Goal: Navigation & Orientation: Find specific page/section

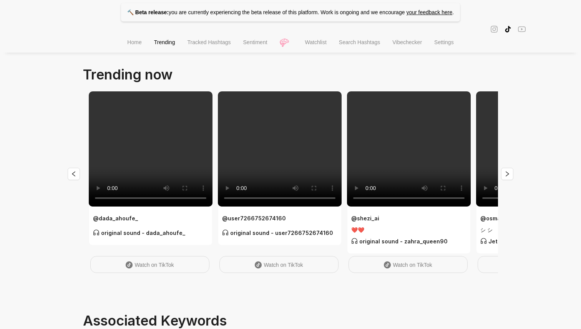
click at [306, 50] on li "Watchlist" at bounding box center [316, 43] width 34 height 20
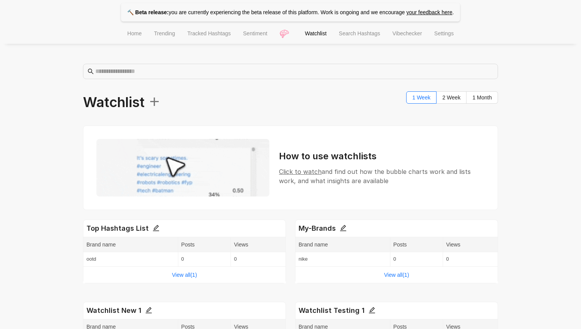
click at [192, 230] on div "Top Hashtags List" at bounding box center [184, 228] width 203 height 17
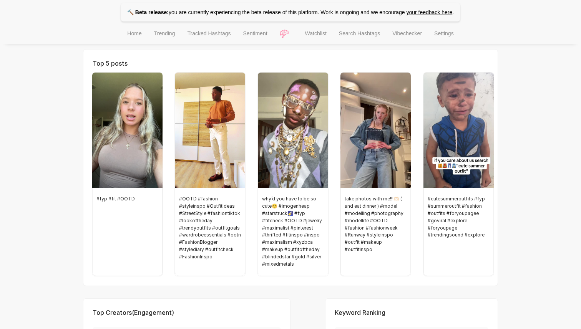
scroll to position [89, 0]
